Goal: Information Seeking & Learning: Find specific fact

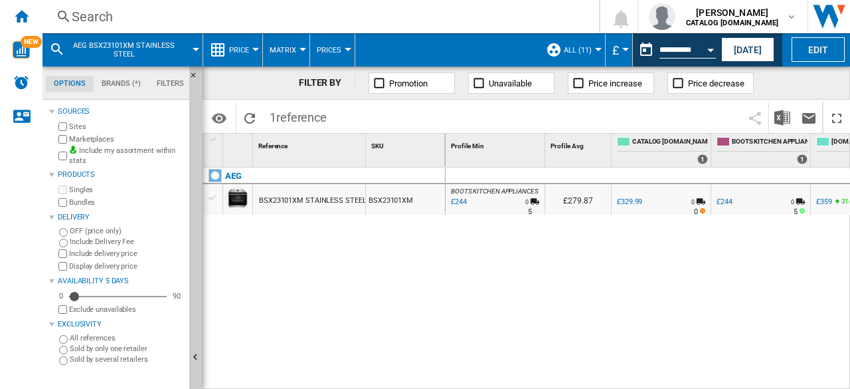
click at [100, 16] on div "Search" at bounding box center [318, 16] width 493 height 19
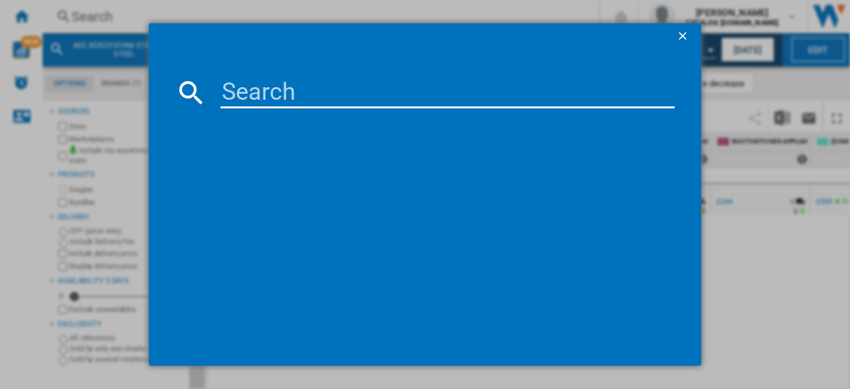
paste input "KDE911423M"
type input "KDE911423M"
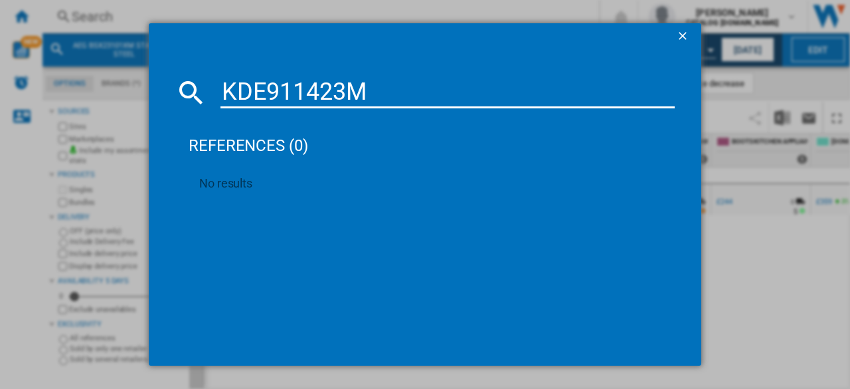
click at [685, 41] on ng-md-icon "getI18NText('BUTTONS.CLOSE_DIALOG')" at bounding box center [684, 37] width 16 height 16
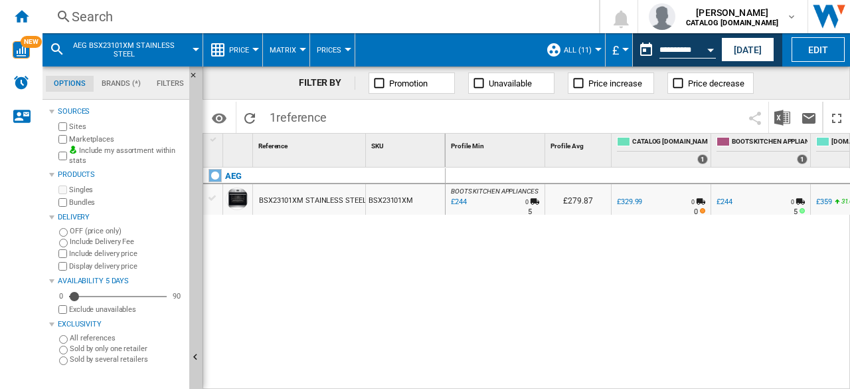
click at [321, 192] on div "BSX23101XM STAINLESS STEEL" at bounding box center [312, 200] width 107 height 31
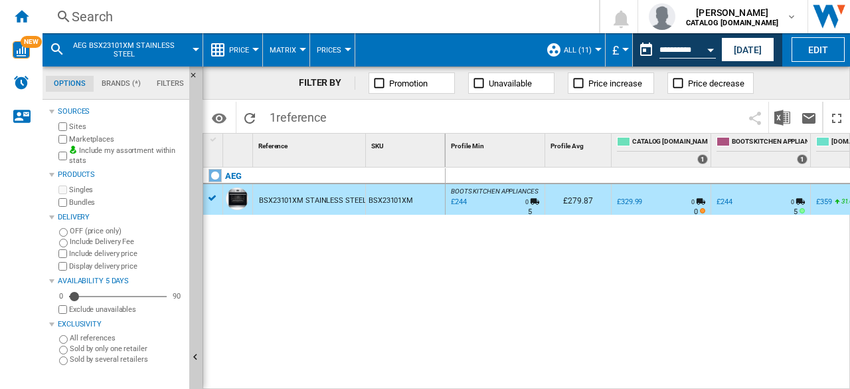
click at [321, 204] on div "BSX23101XM STAINLESS STEEL" at bounding box center [312, 200] width 107 height 31
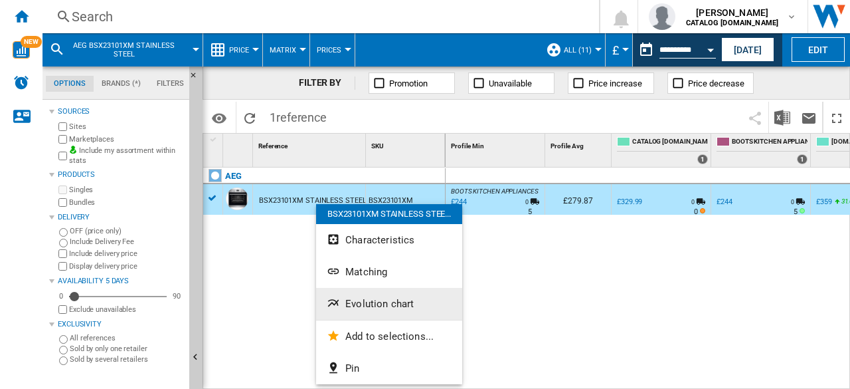
click at [363, 298] on span "Evolution chart" at bounding box center [379, 304] width 68 height 12
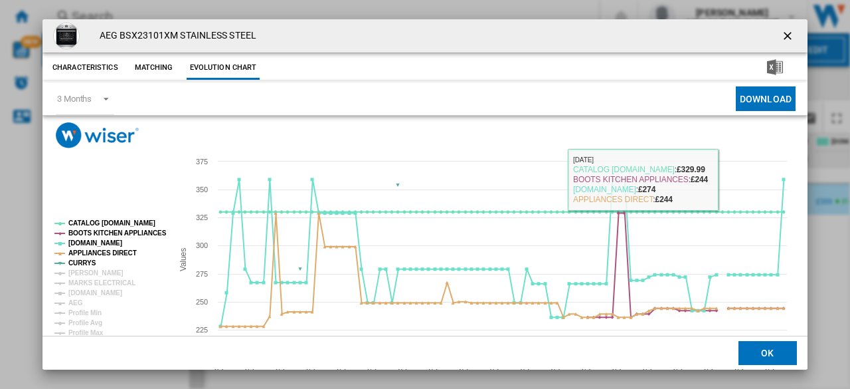
click at [786, 34] on ng-md-icon "getI18NText('BUTTONS.CLOSE_DIALOG')" at bounding box center [789, 37] width 16 height 16
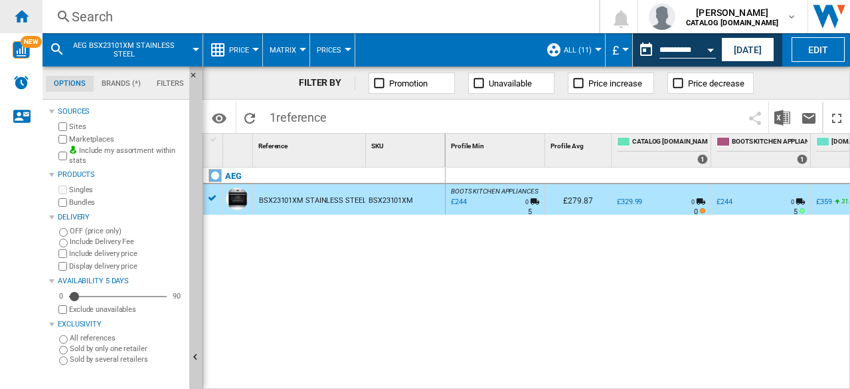
click at [0, 20] on div "Home" at bounding box center [21, 16] width 43 height 33
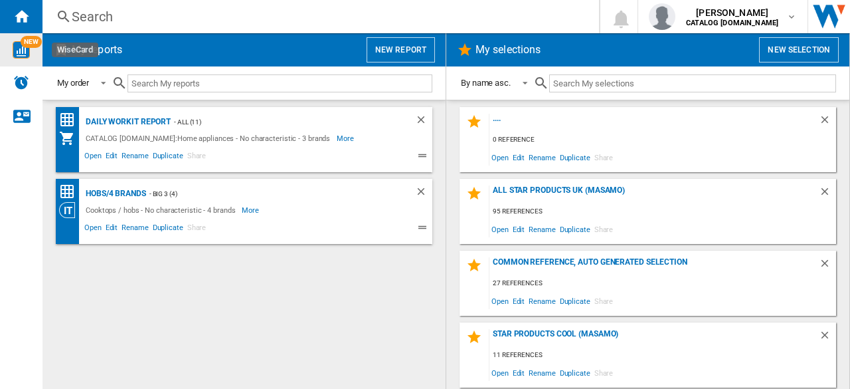
click at [21, 52] on img "WiseCard" at bounding box center [21, 49] width 17 height 17
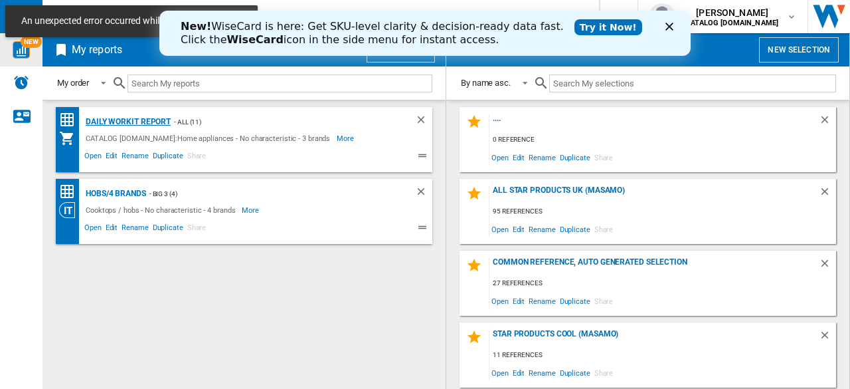
click at [108, 118] on div "Daily WorkIt report" at bounding box center [126, 122] width 88 height 17
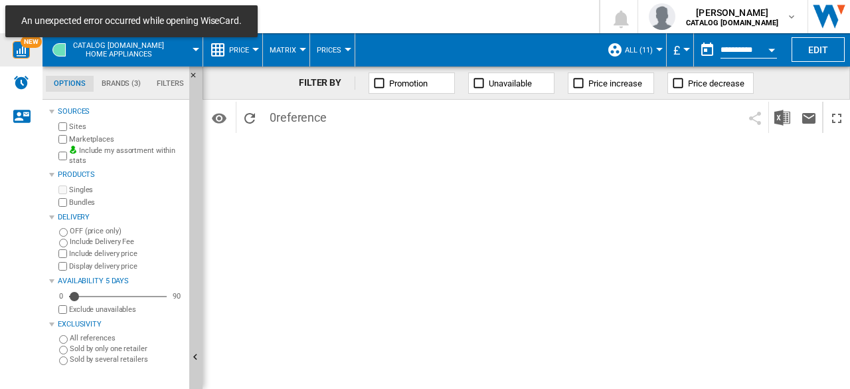
click at [389, 226] on div "FILTER BY Promotion Unavailable Price increase Price decrease Identifiers SKU -…" at bounding box center [527, 227] width 648 height 322
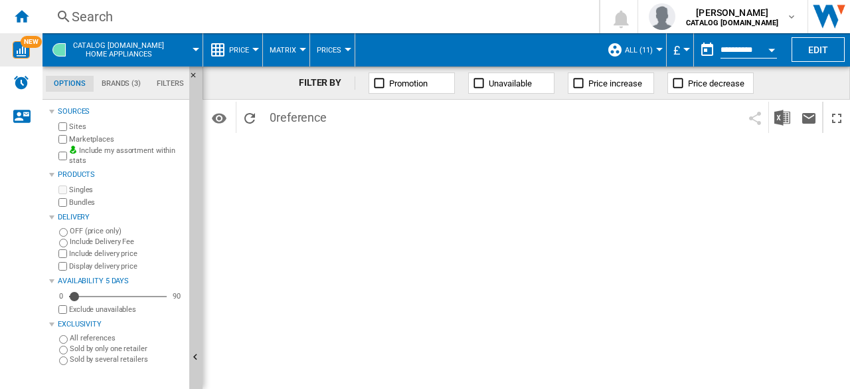
click at [145, 47] on span "CATALOG [DOMAIN_NAME] Home appliances" at bounding box center [118, 49] width 91 height 17
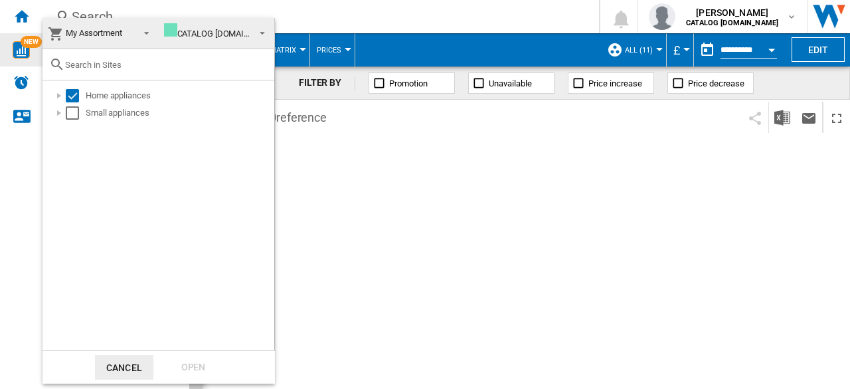
click at [312, 169] on md-backdrop at bounding box center [425, 194] width 850 height 389
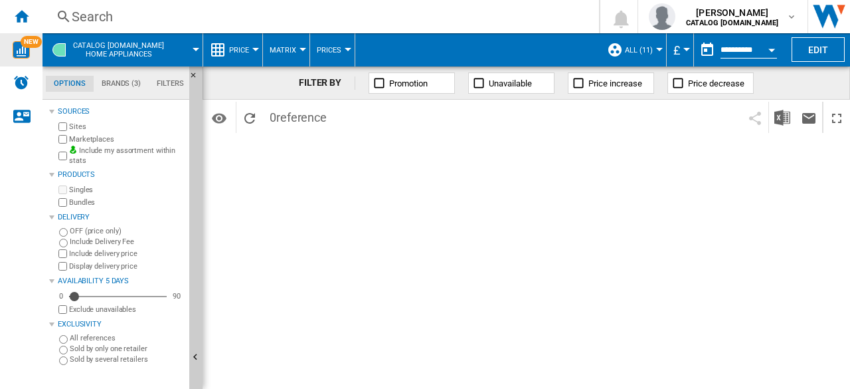
click at [149, 7] on div "Search Search 0 [PERSON_NAME] CATALOG [DOMAIN_NAME] CATALOG [DOMAIN_NAME] My se…" at bounding box center [447, 16] width 808 height 33
click at [149, 15] on div "Search" at bounding box center [318, 16] width 493 height 19
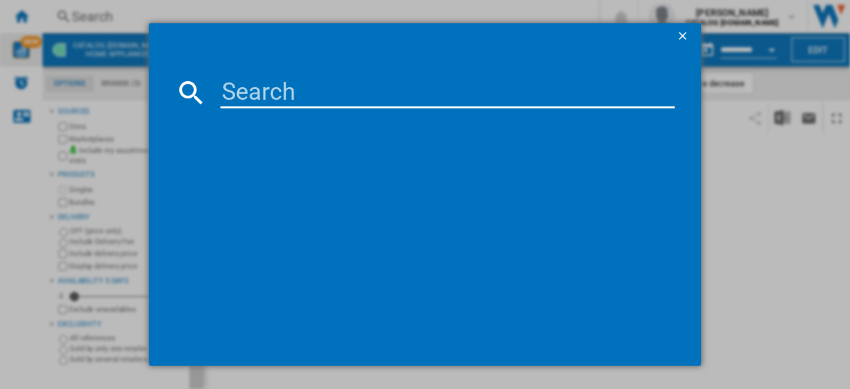
type input "KDE911423M"
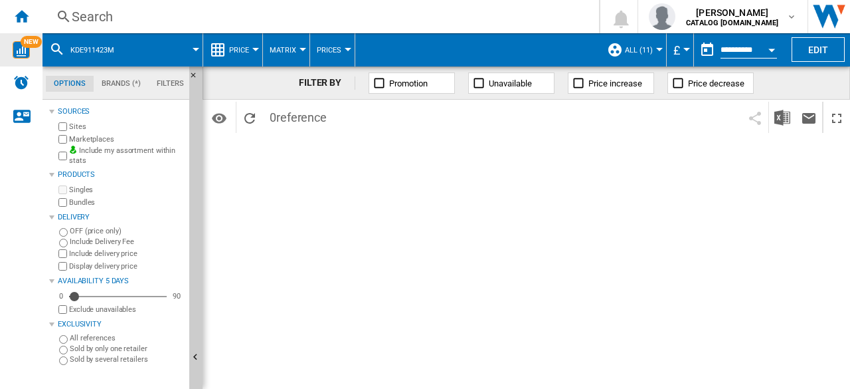
click at [145, 19] on div "Search" at bounding box center [318, 16] width 493 height 19
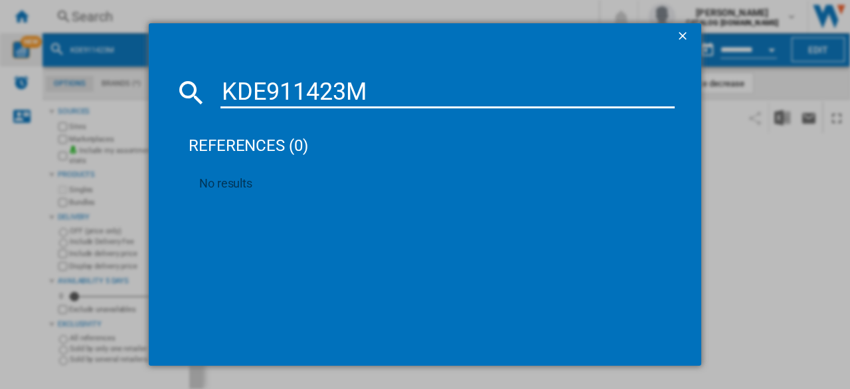
type input "KDE911423M"
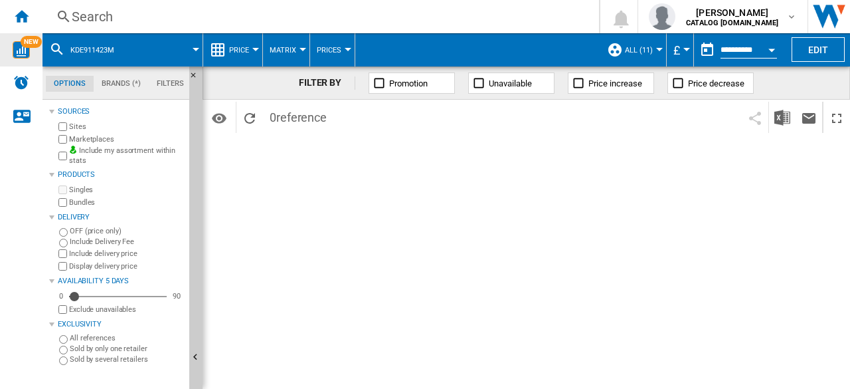
click at [158, 27] on div "Search Search 0 [PERSON_NAME] CATALOG [DOMAIN_NAME] CATALOG [DOMAIN_NAME] My se…" at bounding box center [447, 16] width 808 height 33
click at [101, 17] on div "Search" at bounding box center [318, 16] width 493 height 19
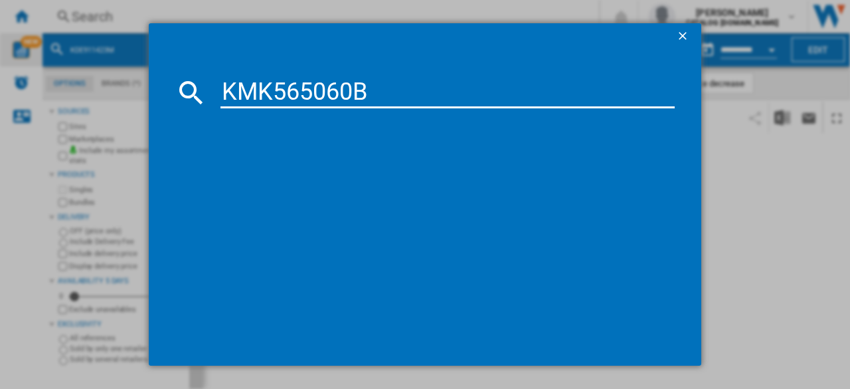
type input "KMK565060B"
click at [683, 37] on ng-md-icon "getI18NText('BUTTONS.CLOSE_DIALOG')" at bounding box center [684, 37] width 16 height 16
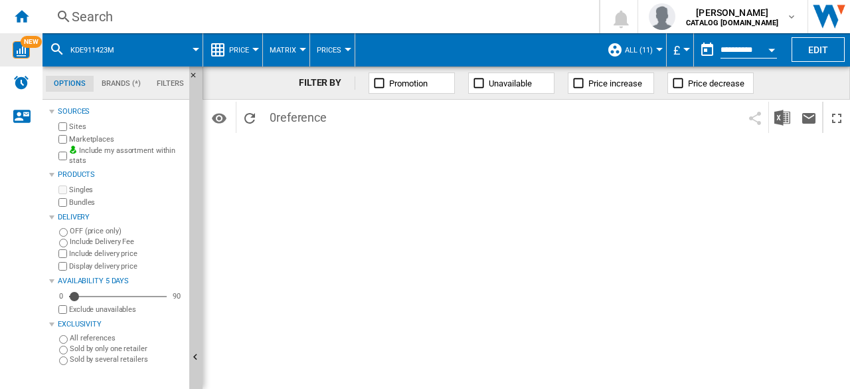
click at [145, 18] on div "Search" at bounding box center [318, 16] width 493 height 19
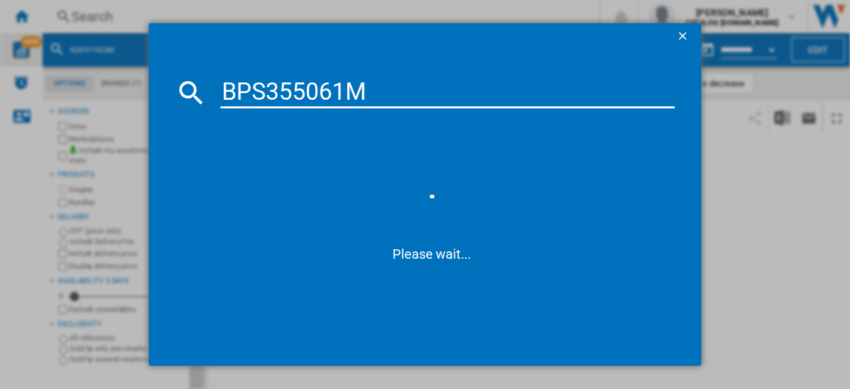
type input "BPS355061M"
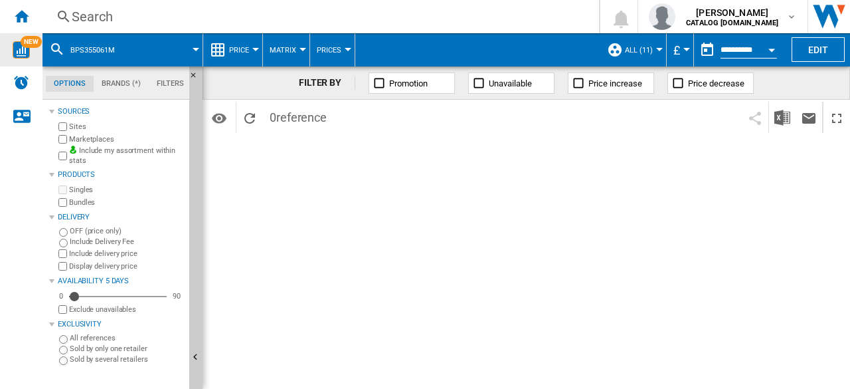
click at [102, 21] on div "Search" at bounding box center [318, 16] width 493 height 19
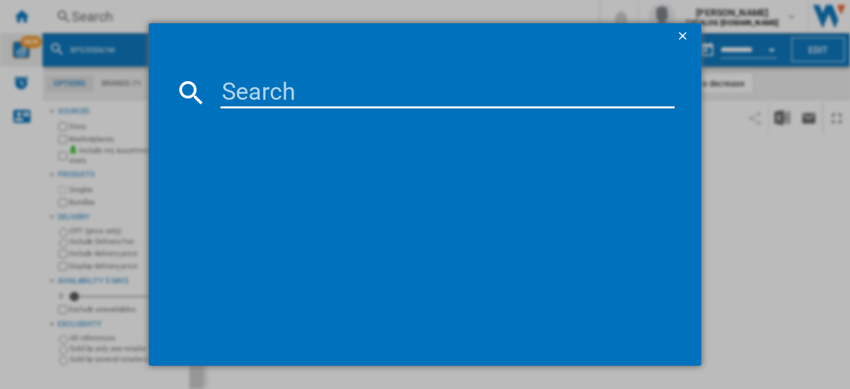
type input "LFSR95146WS"
